Goal: Information Seeking & Learning: Learn about a topic

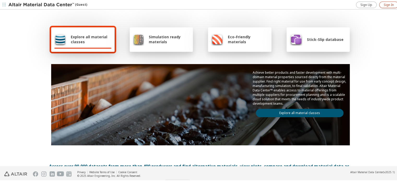
click at [387, 8] on div "Sign Up Sign In" at bounding box center [378, 4] width 46 height 8
click at [388, 2] on span "Sign In" at bounding box center [388, 4] width 10 height 4
click at [272, 112] on link "Explore all material classes" at bounding box center [300, 112] width 88 height 8
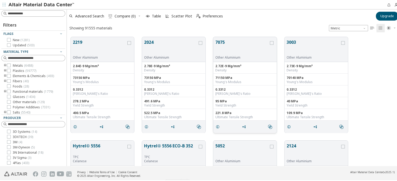
scroll to position [129, 330]
click at [28, 9] on div "Filters Flags New ( 1281 ) Updated ( 503 ) Material Type Metals ( 6488 ) Plasti…" at bounding box center [33, 86] width 67 height 157
click at [28, 16] on div "Filters Flags New ( 1281 ) Updated ( 503 ) Material Type Metals ( 6488 ) Plasti…" at bounding box center [33, 86] width 67 height 157
click at [21, 11] on input at bounding box center [33, 13] width 63 height 6
type input "****"
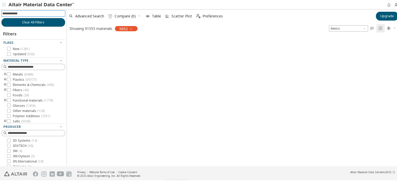
scroll to position [4, 4]
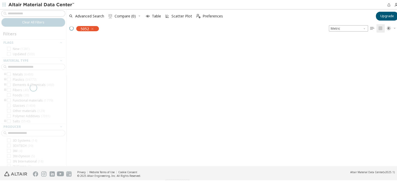
click at [21, 11] on div at bounding box center [33, 86] width 67 height 157
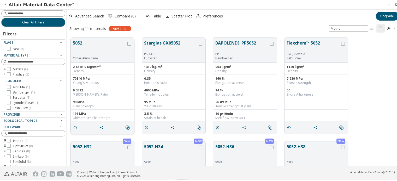
click at [93, 52] on button "5052" at bounding box center [99, 47] width 53 height 16
